Goal: Task Accomplishment & Management: Use online tool/utility

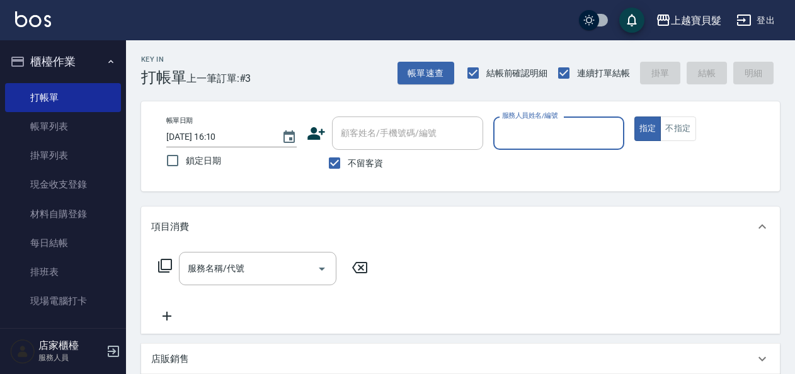
click at [536, 129] on input "服務人員姓名/編號" at bounding box center [558, 133] width 119 height 22
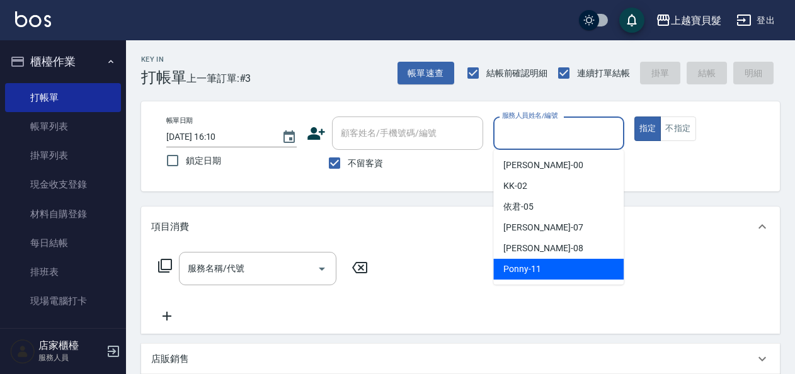
click at [525, 280] on ul "小華 -00 KK -02 依君 -05 [PERSON_NAME] -07 [PERSON_NAME] -08 Ponny -11" at bounding box center [558, 217] width 130 height 135
click at [507, 267] on span "Ponny -11" at bounding box center [522, 269] width 38 height 13
type input "Ponny-11"
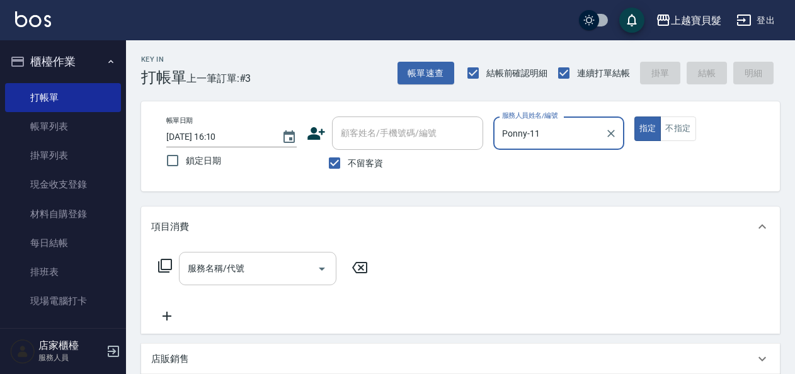
click at [230, 268] on input "服務名稱/代號" at bounding box center [248, 269] width 127 height 22
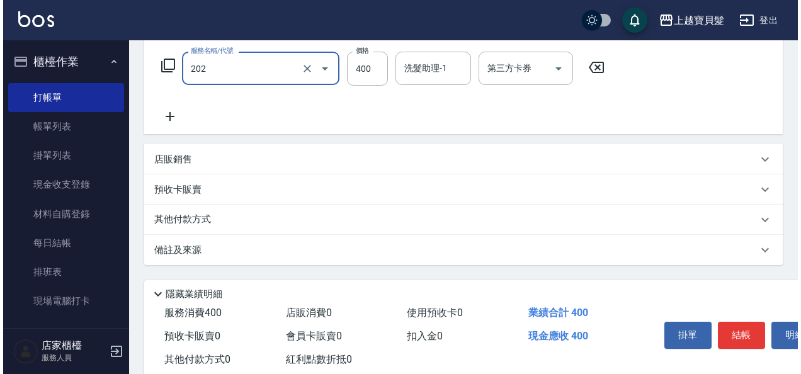
scroll to position [233, 0]
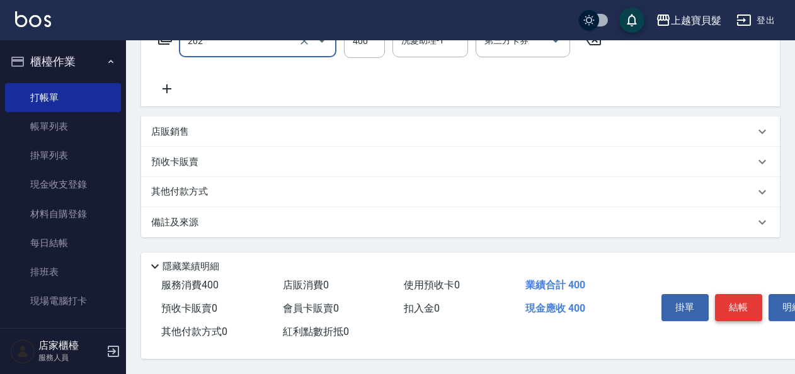
type input "剪髮(202)"
click at [745, 306] on button "結帳" at bounding box center [738, 307] width 47 height 26
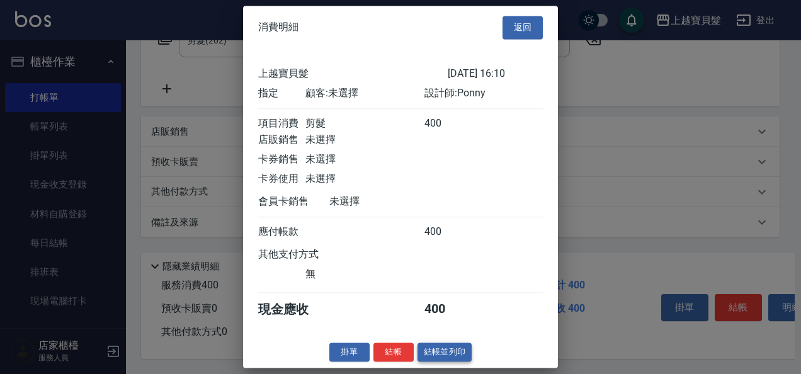
click at [465, 355] on button "結帳並列印" at bounding box center [445, 353] width 55 height 20
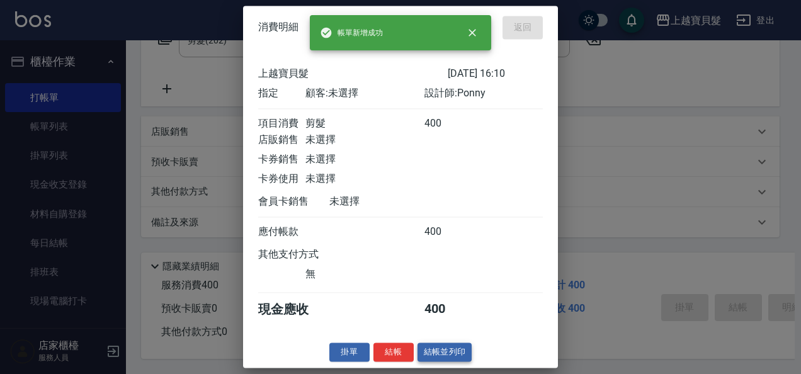
type input "[DATE] 17:44"
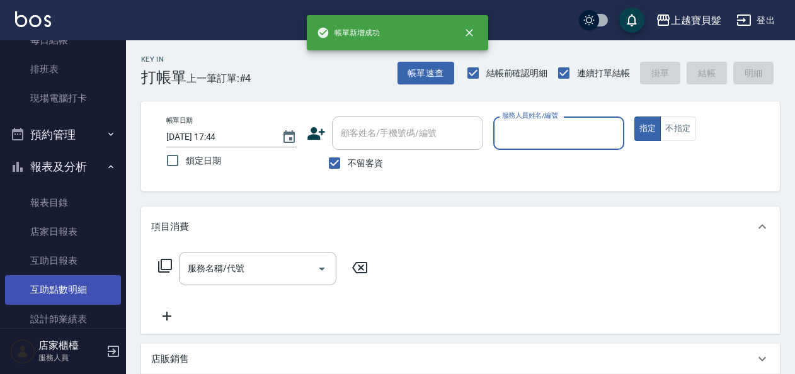
scroll to position [381, 0]
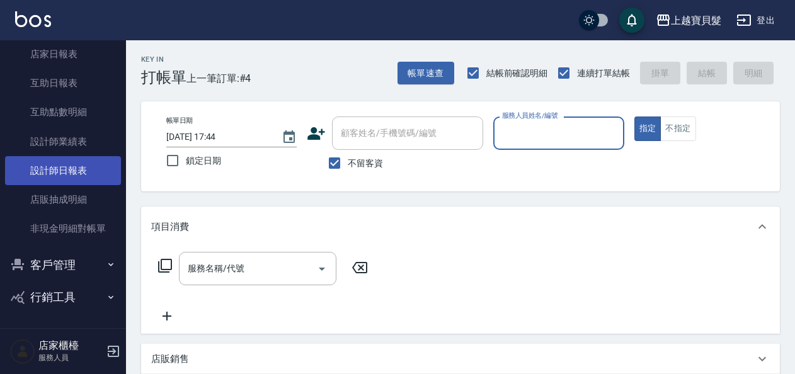
click at [60, 163] on link "設計師日報表" at bounding box center [63, 170] width 116 height 29
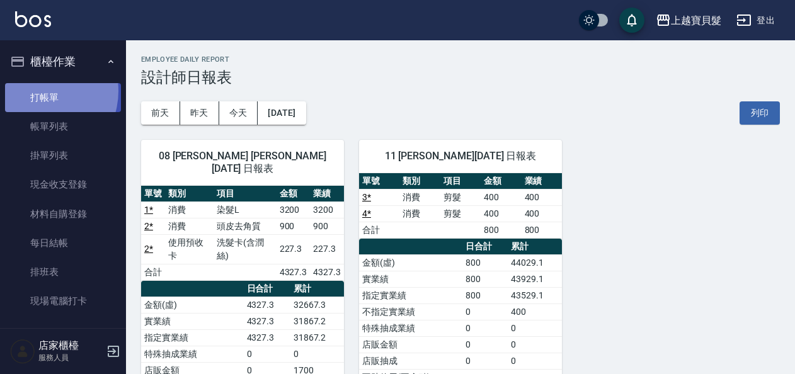
click at [37, 91] on link "打帳單" at bounding box center [63, 97] width 116 height 29
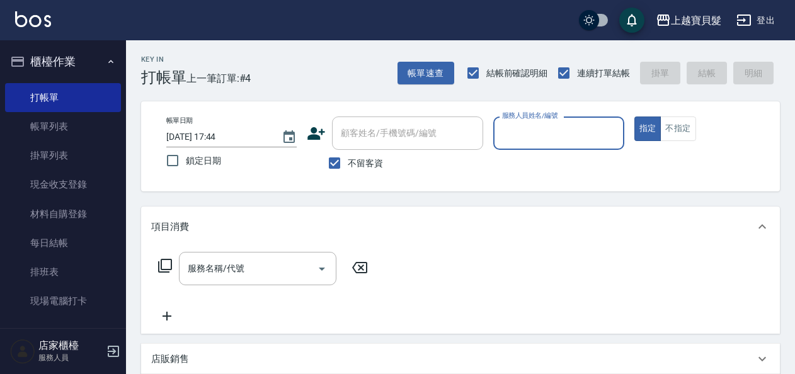
click at [553, 127] on input "服務人員姓名/編號" at bounding box center [558, 133] width 119 height 22
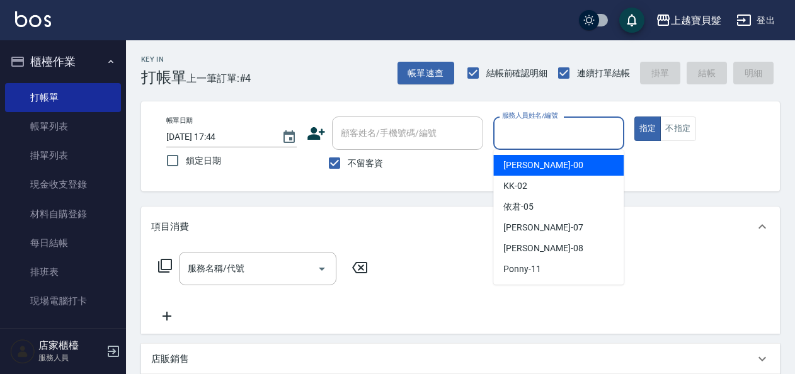
click at [539, 161] on div "小華 -00" at bounding box center [558, 165] width 130 height 21
type input "小華-00"
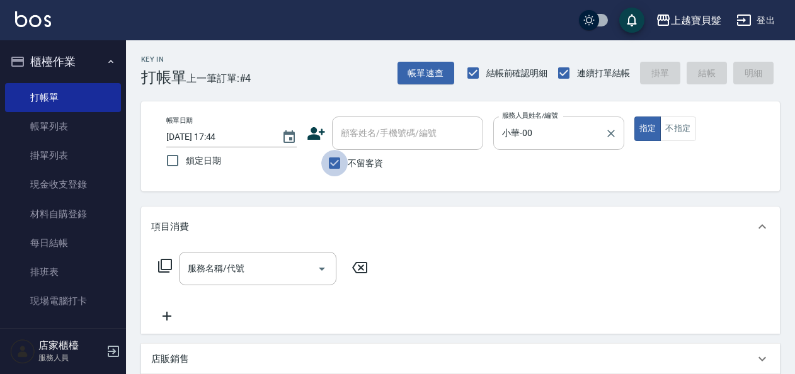
drag, startPoint x: 340, startPoint y: 163, endPoint x: 577, endPoint y: 126, distance: 239.1
click at [357, 159] on label "不留客資" at bounding box center [352, 163] width 62 height 26
click at [348, 159] on input "不留客資" at bounding box center [334, 163] width 26 height 26
checkbox input "false"
click at [688, 125] on button "不指定" at bounding box center [677, 129] width 35 height 25
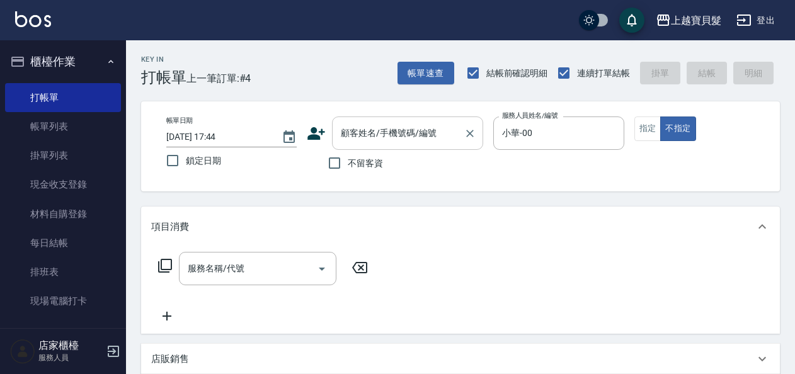
click at [391, 142] on input "顧客姓名/手機號碼/編號" at bounding box center [398, 133] width 121 height 22
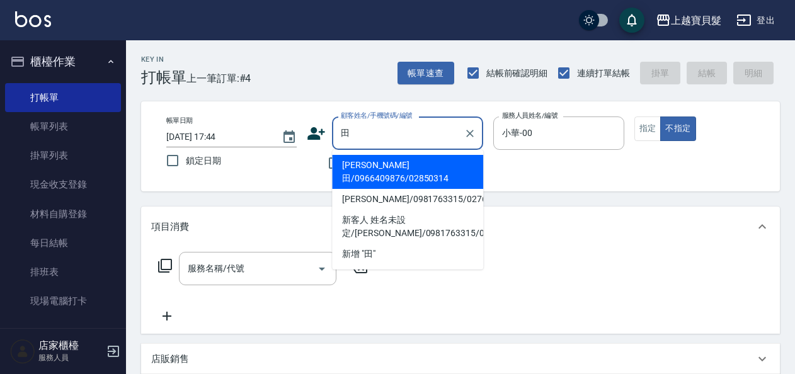
click at [404, 168] on li "[PERSON_NAME]田/0966409876/02850314" at bounding box center [407, 172] width 151 height 34
type input "[PERSON_NAME]田/0966409876/02850314"
type input "依君-05"
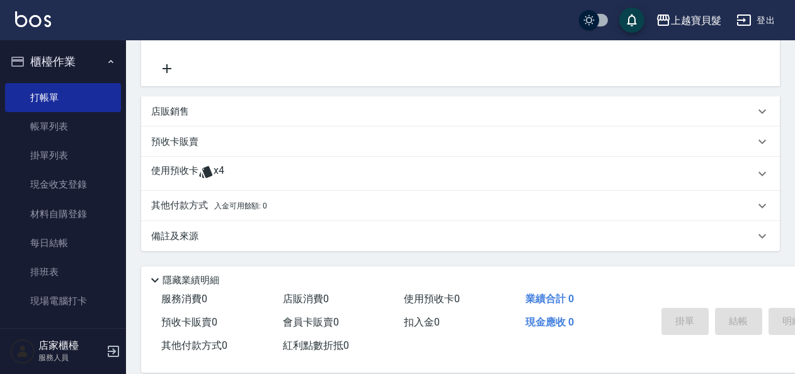
scroll to position [252, 0]
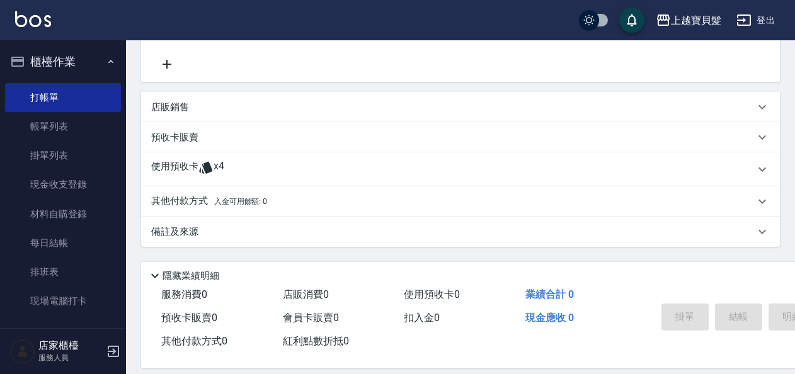
click at [217, 173] on span "x4" at bounding box center [219, 169] width 11 height 19
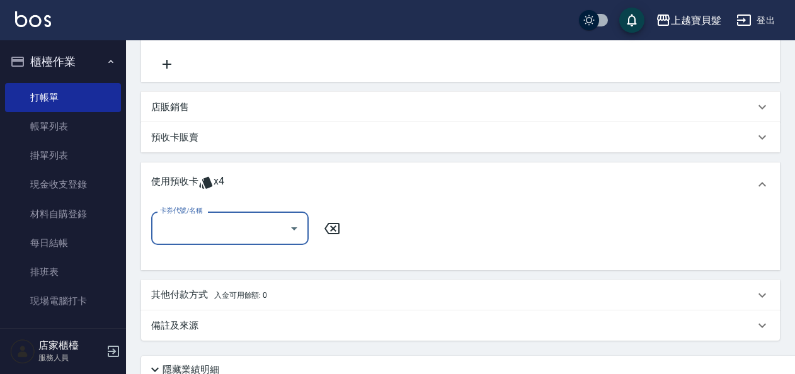
scroll to position [0, 0]
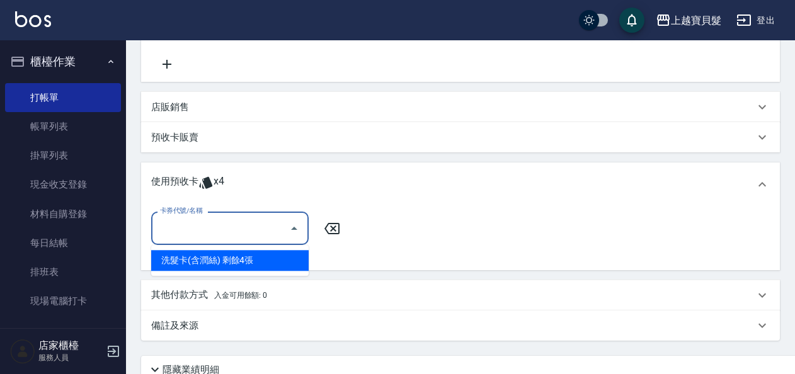
drag, startPoint x: 228, startPoint y: 220, endPoint x: 226, endPoint y: 228, distance: 8.6
click at [226, 228] on input "卡券代號/名稱" at bounding box center [220, 228] width 127 height 22
click at [219, 260] on div "洗髮卡(含潤絲) 剩餘4張" at bounding box center [230, 260] width 158 height 21
type input "洗髮卡(含潤絲)"
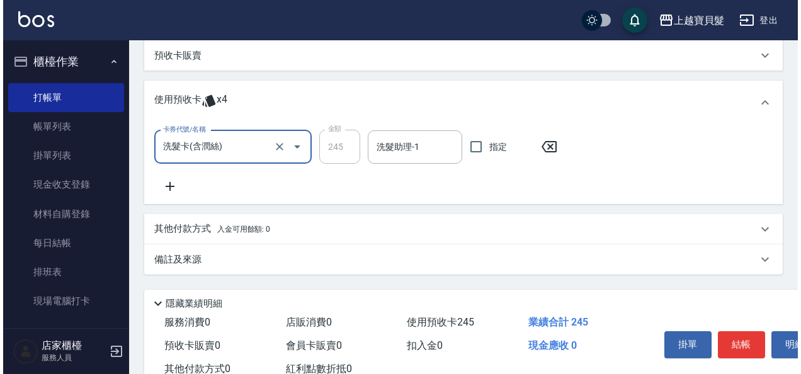
scroll to position [376, 0]
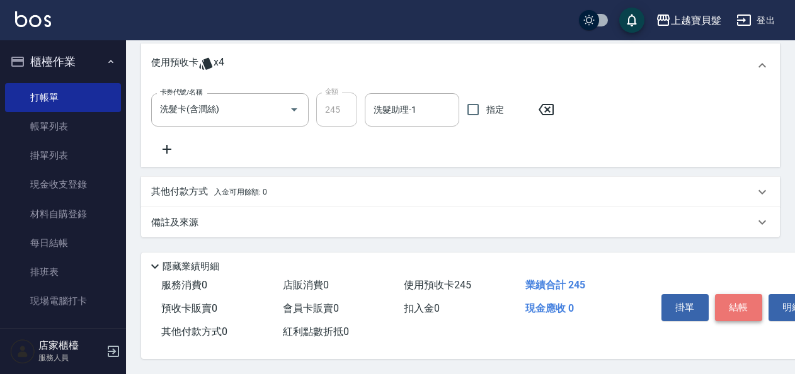
drag, startPoint x: 733, startPoint y: 299, endPoint x: 726, endPoint y: 294, distance: 8.6
click at [733, 298] on button "結帳" at bounding box center [738, 307] width 47 height 26
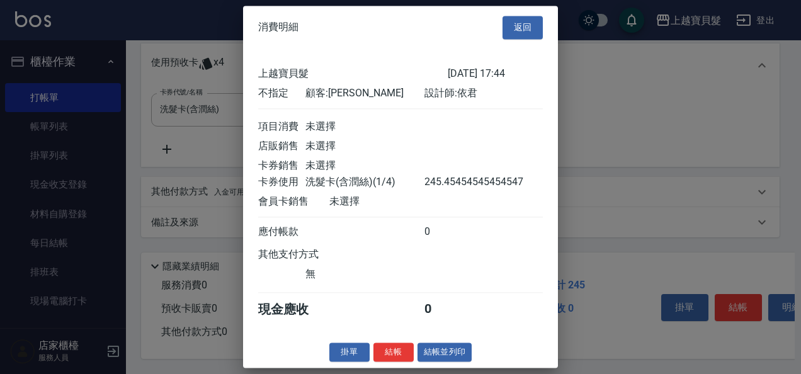
scroll to position [3, 0]
click at [455, 349] on button "結帳並列印" at bounding box center [445, 353] width 55 height 20
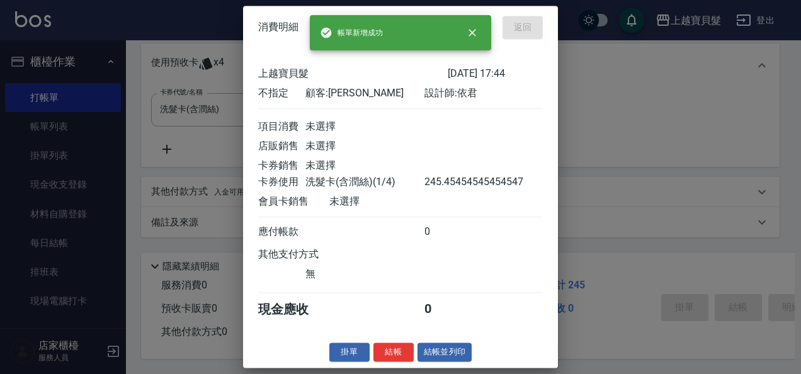
type input "[DATE] 18:03"
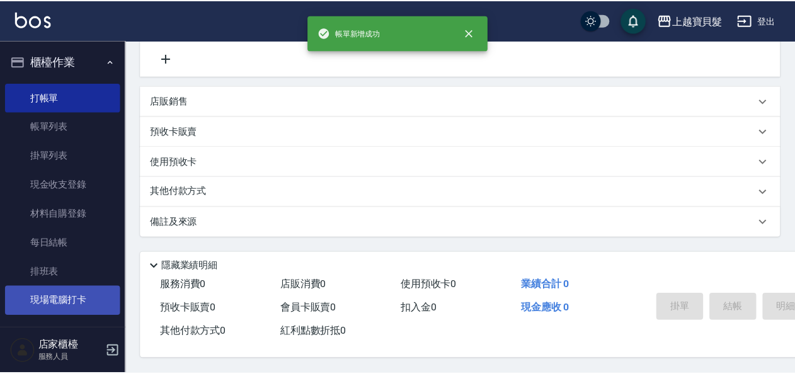
scroll to position [0, 0]
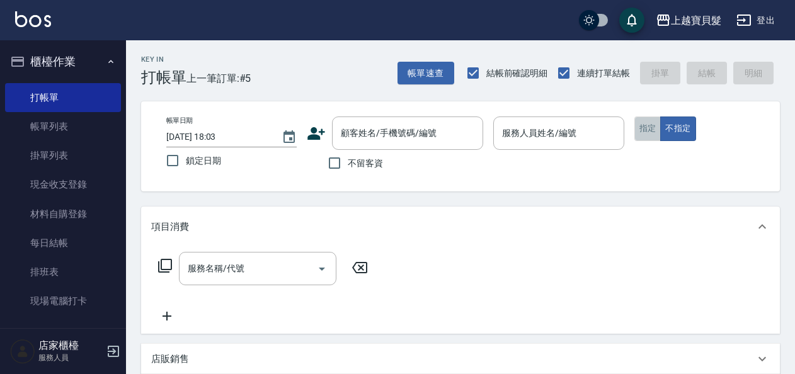
click at [646, 137] on button "指定" at bounding box center [648, 129] width 27 height 25
click at [574, 138] on input "服務人員姓名/編號" at bounding box center [558, 133] width 119 height 22
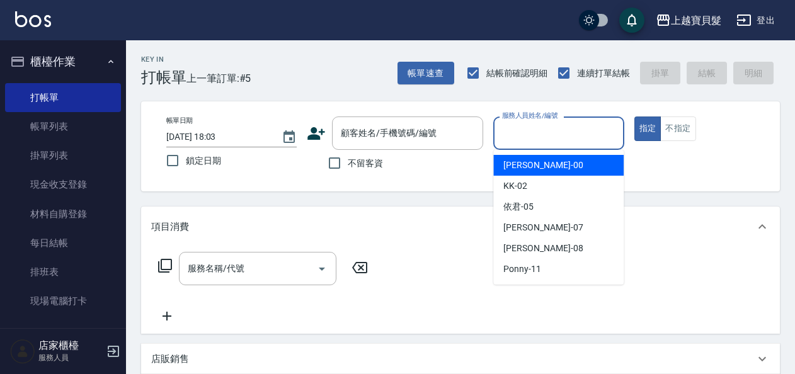
click at [555, 161] on div "小華 -00" at bounding box center [558, 165] width 130 height 21
type input "小華-00"
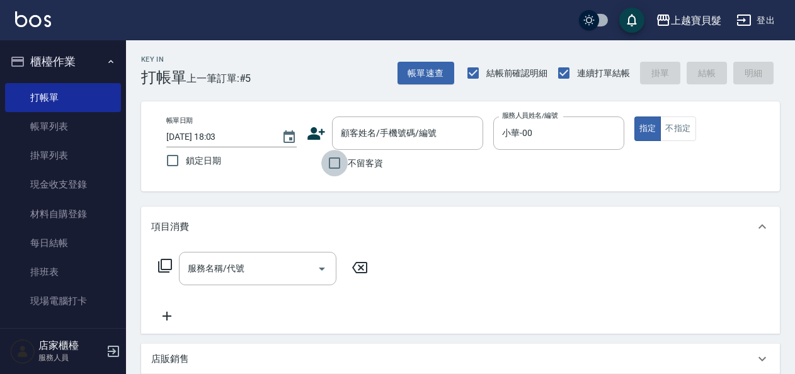
click at [330, 163] on input "不留客資" at bounding box center [334, 163] width 26 height 26
checkbox input "true"
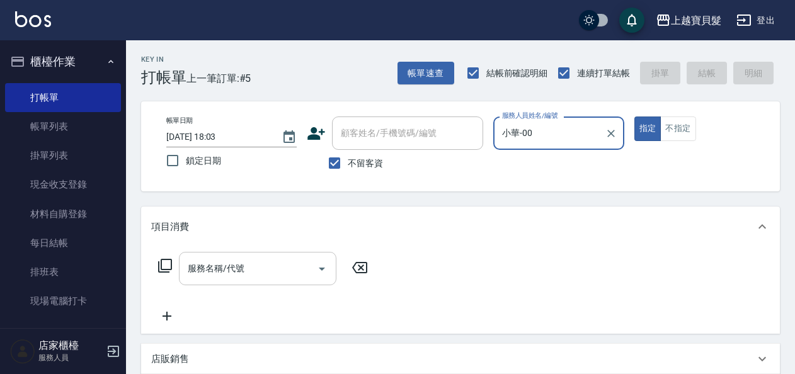
click at [233, 255] on div "服務名稱/代號" at bounding box center [258, 268] width 158 height 33
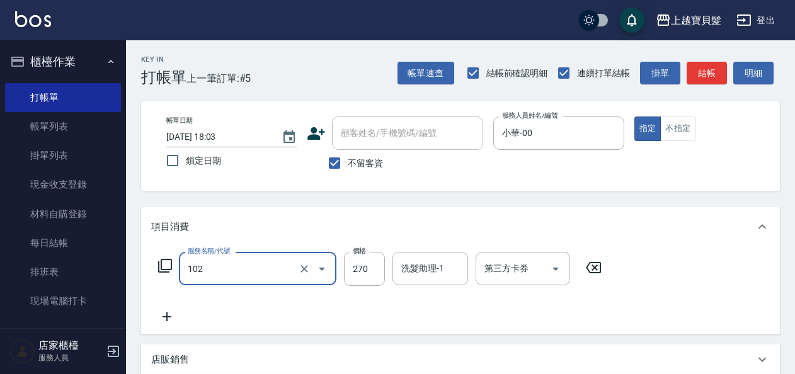
type input "洗+潤絲(102)"
click at [166, 316] on icon at bounding box center [167, 317] width 9 height 9
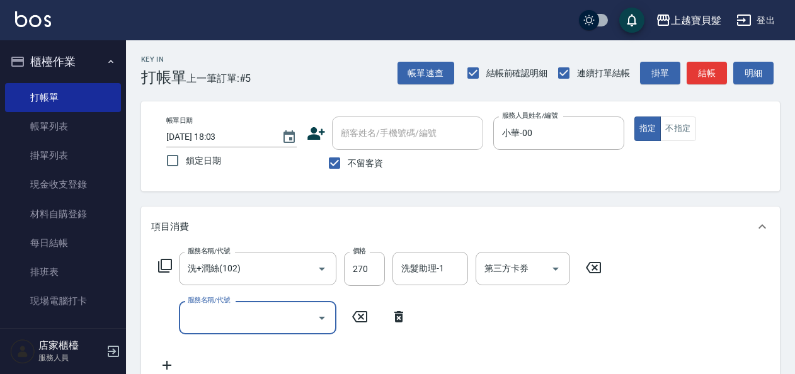
click at [198, 321] on input "服務名稱/代號" at bounding box center [248, 318] width 127 height 22
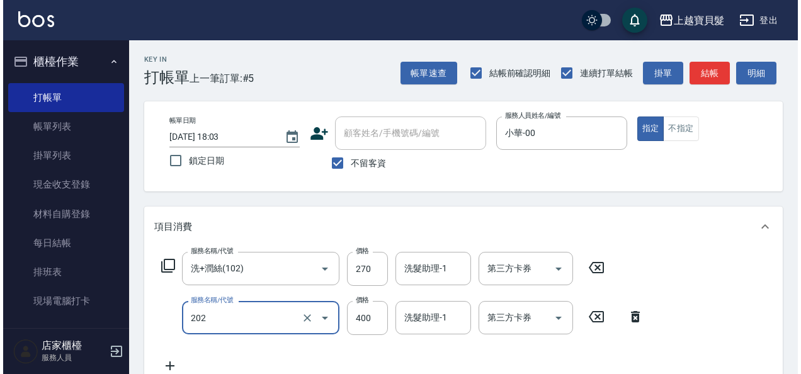
scroll to position [252, 0]
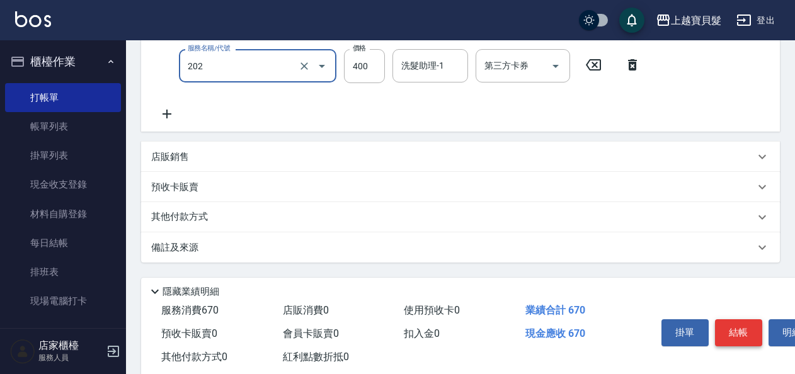
type input "剪髮(202)"
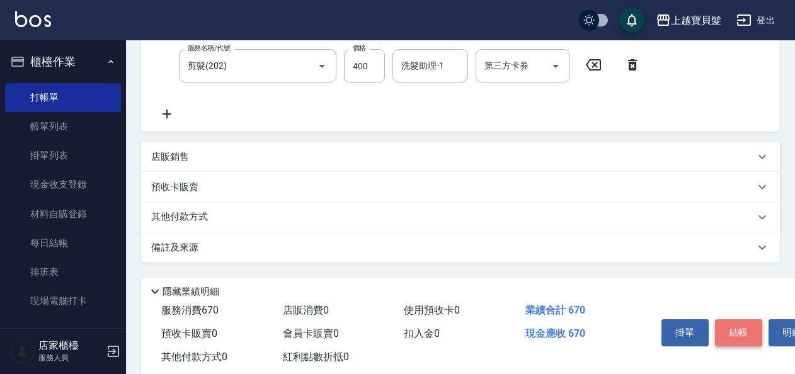
drag, startPoint x: 741, startPoint y: 331, endPoint x: 748, endPoint y: 331, distance: 7.0
click at [741, 331] on button "結帳" at bounding box center [738, 332] width 47 height 26
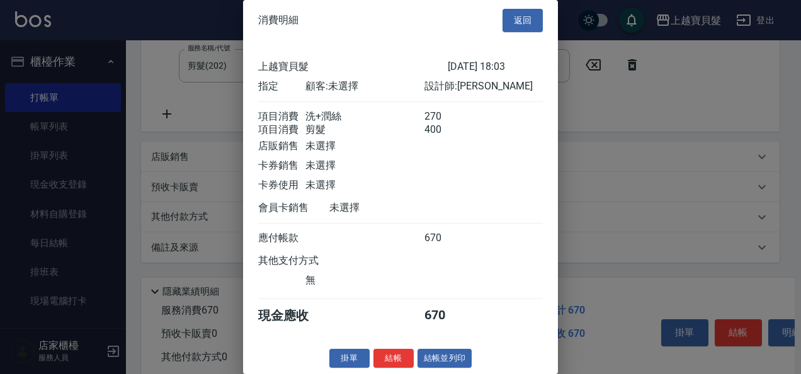
scroll to position [18, 0]
click at [444, 353] on button "結帳並列印" at bounding box center [445, 359] width 55 height 20
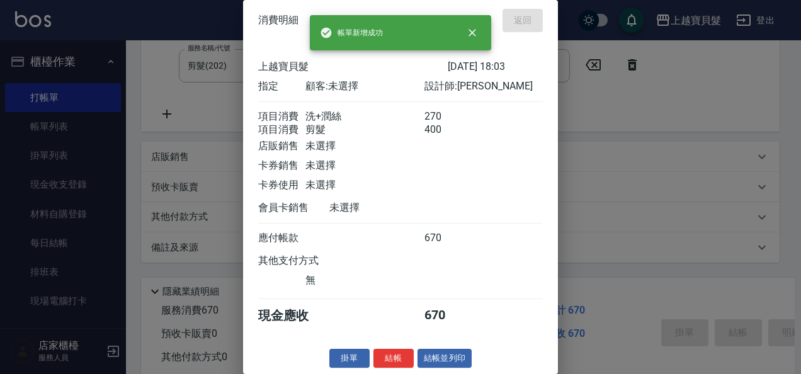
type input "[DATE] 18:04"
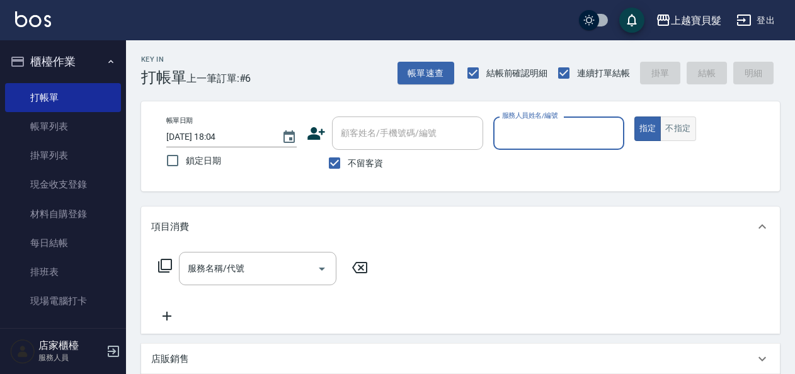
click at [674, 129] on button "不指定" at bounding box center [677, 129] width 35 height 25
click at [542, 132] on input "服務人員姓名/編號" at bounding box center [558, 133] width 119 height 22
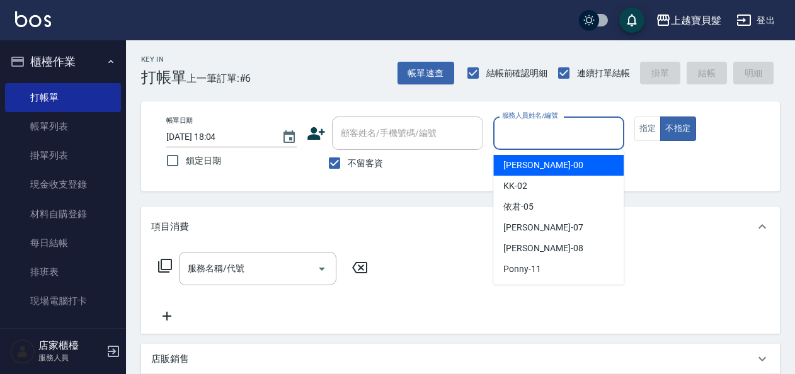
drag, startPoint x: 531, startPoint y: 161, endPoint x: 503, endPoint y: 161, distance: 28.4
click at [531, 161] on span "小華 -00" at bounding box center [542, 165] width 79 height 13
type input "小華-00"
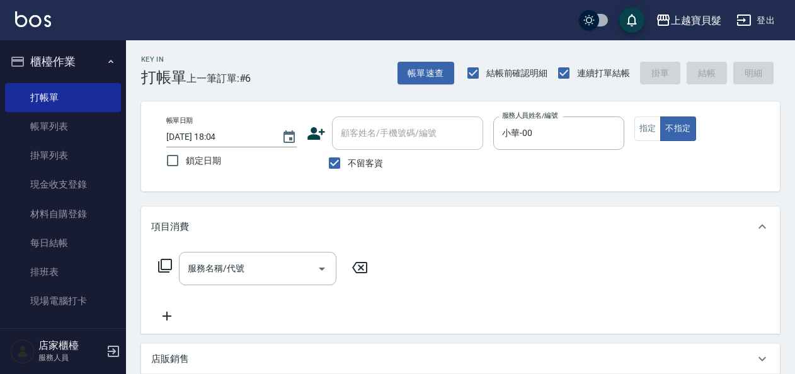
click at [166, 261] on icon at bounding box center [165, 265] width 15 height 15
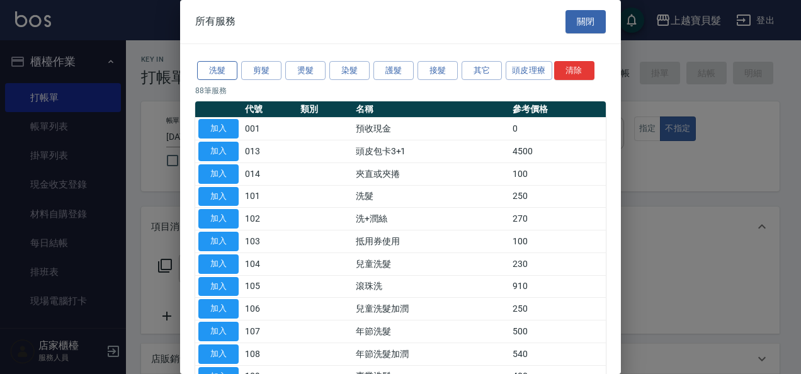
click at [217, 71] on button "洗髮" at bounding box center [217, 71] width 40 height 20
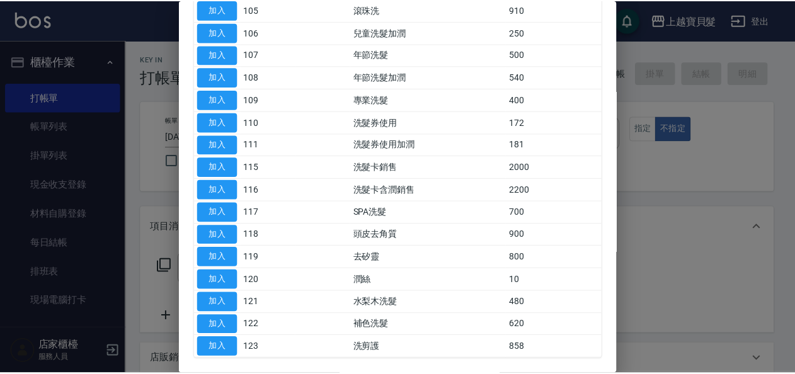
scroll to position [252, 0]
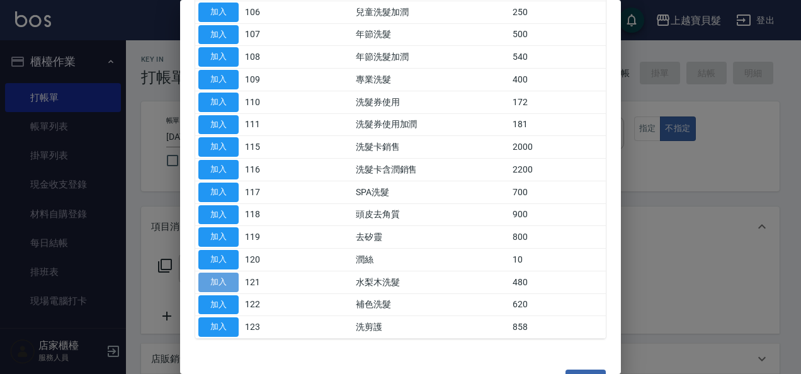
click at [221, 279] on button "加入" at bounding box center [218, 283] width 40 height 20
type input "水梨木洗髮(121)"
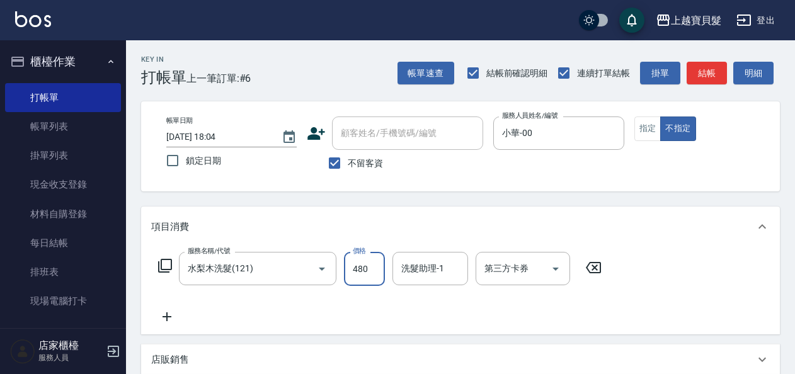
click at [355, 275] on input "480" at bounding box center [364, 269] width 41 height 34
type input "550"
click at [402, 305] on div "服務名稱/代號 水梨木洗髮(121) 服務名稱/代號 價格 550 價格 洗髮助理-1 洗髮助理-1 第三方卡券 第三方卡券" at bounding box center [380, 288] width 458 height 72
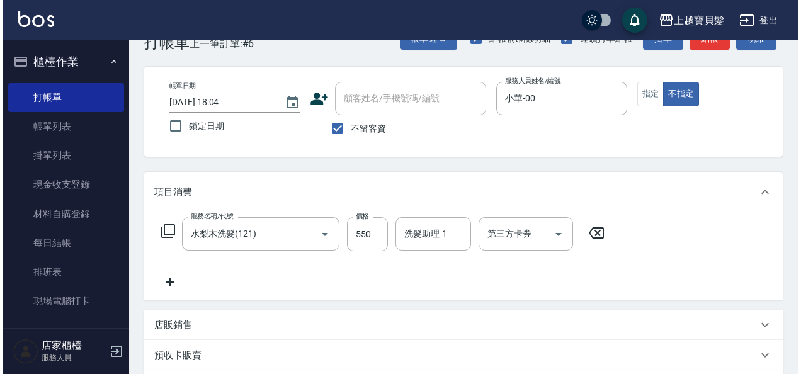
scroll to position [233, 0]
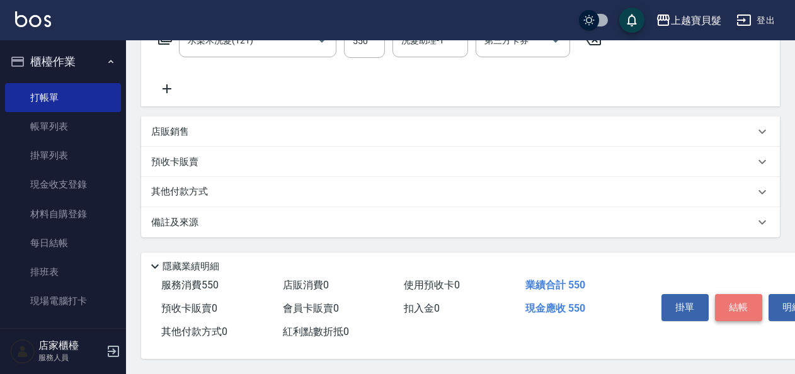
click at [732, 301] on button "結帳" at bounding box center [738, 307] width 47 height 26
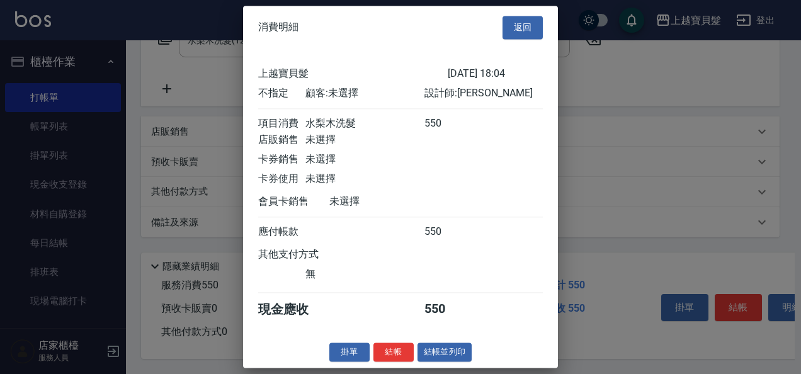
scroll to position [3, 0]
drag, startPoint x: 439, startPoint y: 357, endPoint x: 452, endPoint y: 348, distance: 15.9
click at [439, 355] on button "結帳並列印" at bounding box center [445, 353] width 55 height 20
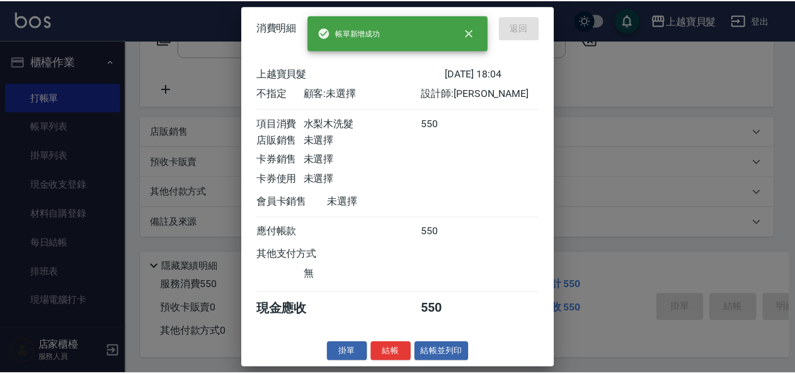
scroll to position [0, 0]
